Goal: Information Seeking & Learning: Learn about a topic

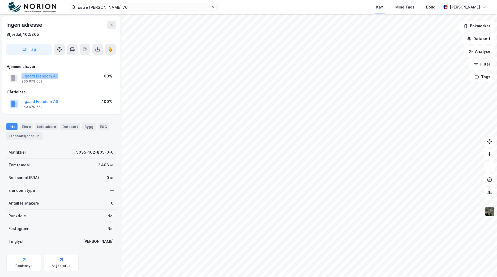
scroll to position [1, 0]
click at [489, 211] on img at bounding box center [489, 211] width 10 height 10
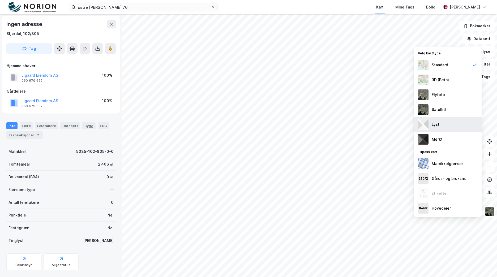
click at [454, 121] on div "Lyst" at bounding box center [447, 124] width 68 height 15
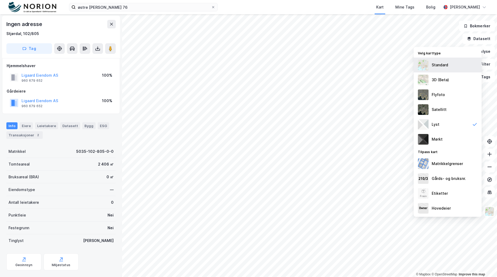
click at [450, 61] on div "Standard" at bounding box center [447, 65] width 68 height 15
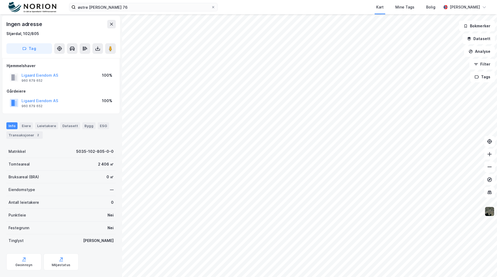
click at [487, 210] on img at bounding box center [489, 211] width 10 height 10
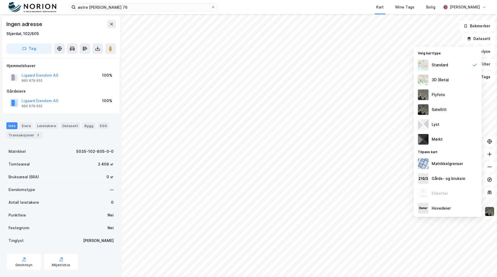
click at [491, 213] on img at bounding box center [489, 211] width 10 height 10
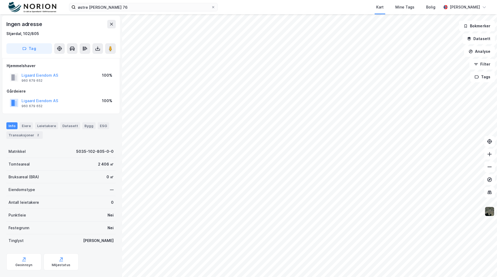
click at [486, 211] on img at bounding box center [489, 211] width 10 height 10
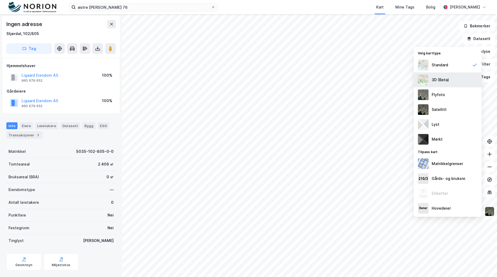
click at [450, 75] on div "3D (Beta)" at bounding box center [447, 79] width 68 height 15
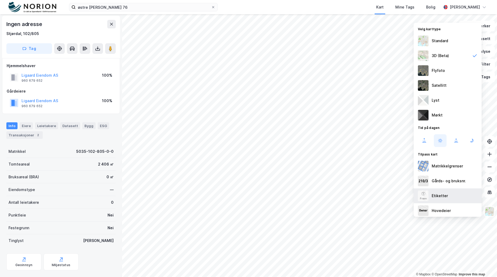
click at [453, 195] on div "Etiketter" at bounding box center [447, 195] width 68 height 15
click at [492, 212] on img at bounding box center [489, 211] width 10 height 10
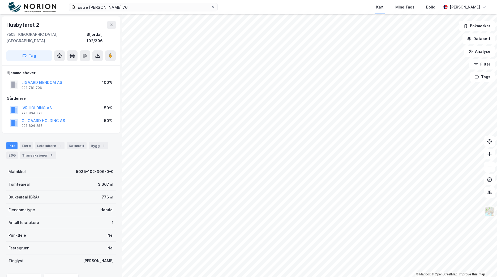
scroll to position [1, 0]
